Goal: Information Seeking & Learning: Learn about a topic

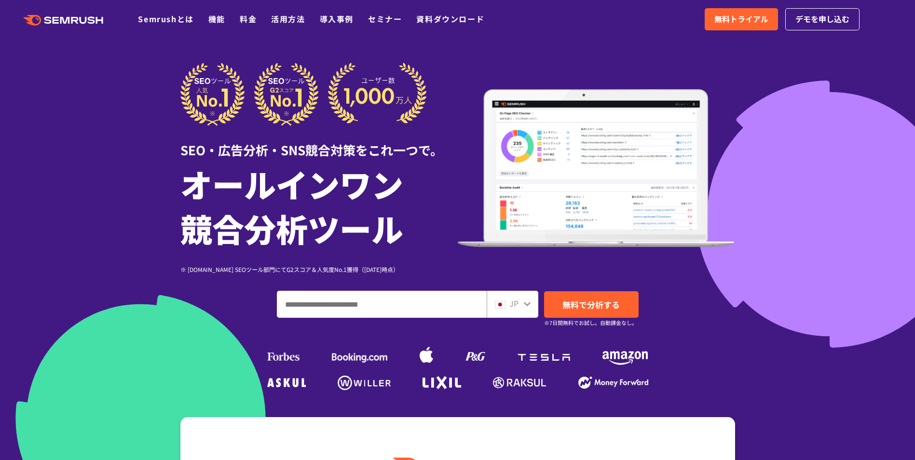
click at [524, 301] on icon at bounding box center [527, 304] width 8 height 8
click at [525, 305] on icon at bounding box center [527, 304] width 8 height 8
click at [577, 303] on span "無料で分析する" at bounding box center [591, 305] width 57 height 12
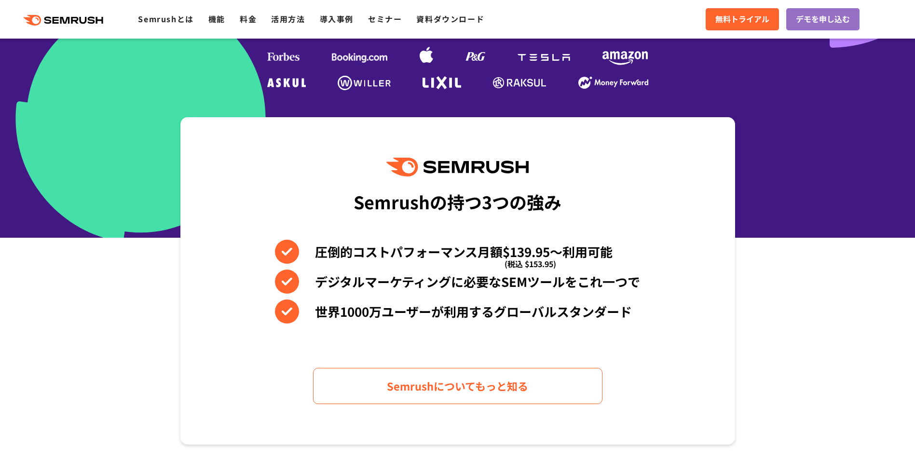
scroll to position [531, 0]
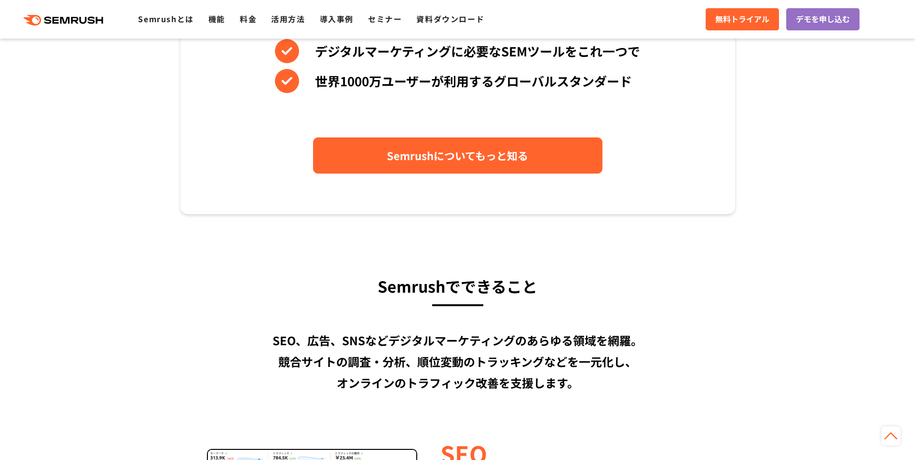
click at [429, 158] on span "Semrushについてもっと知る" at bounding box center [457, 155] width 141 height 17
